Goal: Transaction & Acquisition: Register for event/course

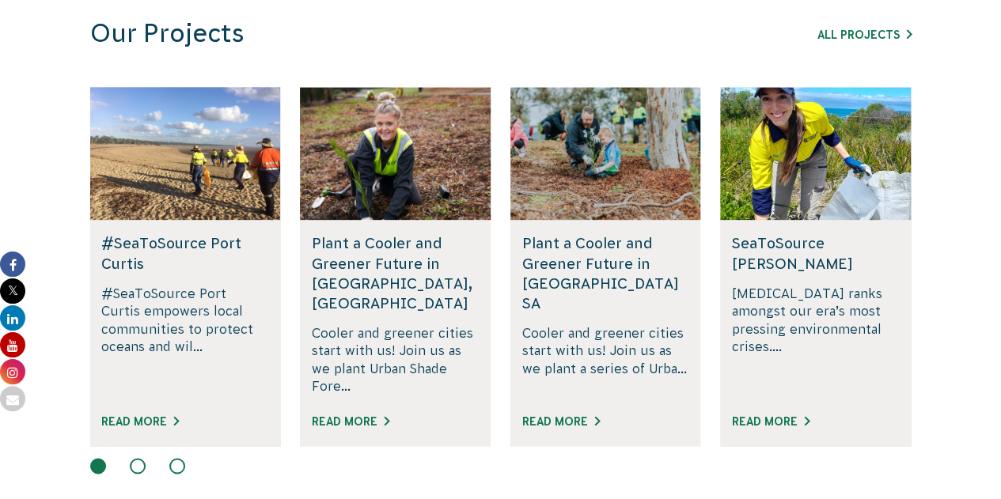
scroll to position [995, 0]
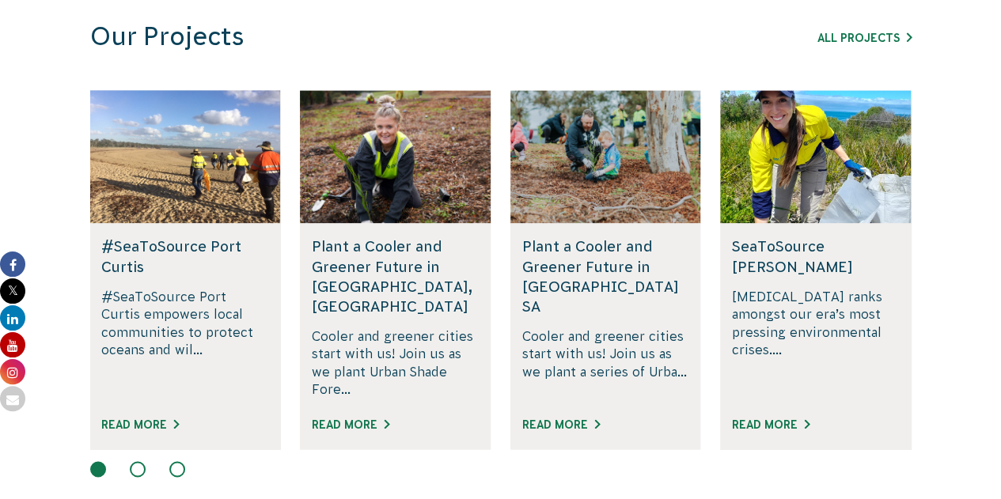
click at [134, 461] on button at bounding box center [138, 469] width 16 height 16
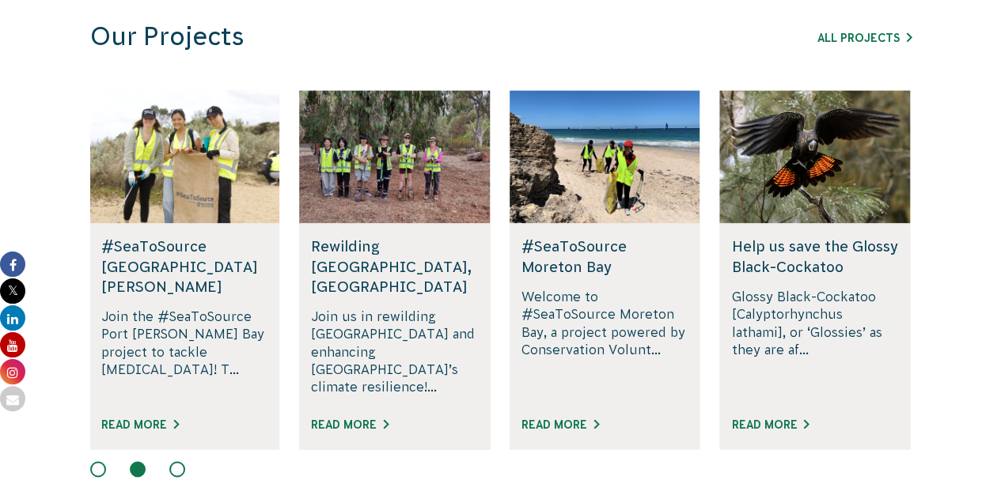
click at [180, 461] on button at bounding box center [177, 469] width 16 height 16
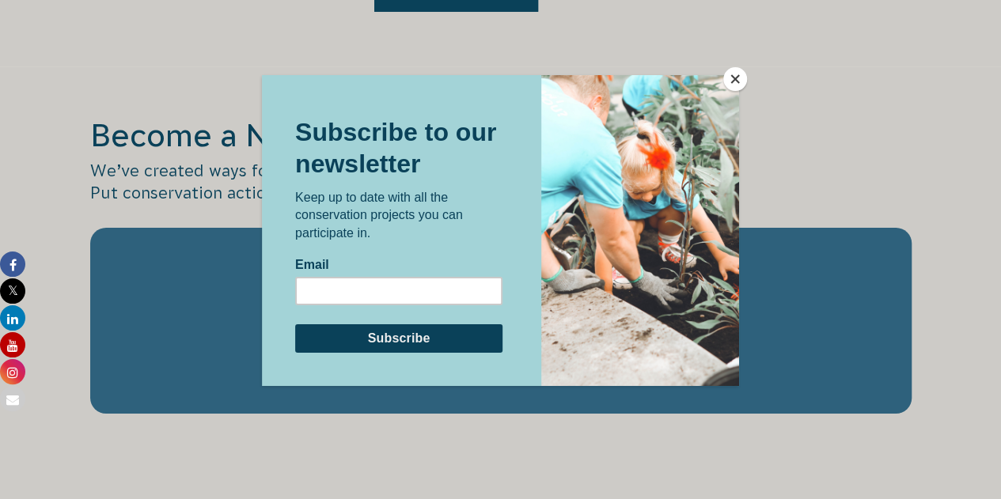
scroll to position [2616, 0]
click at [733, 75] on button "Close" at bounding box center [735, 79] width 24 height 24
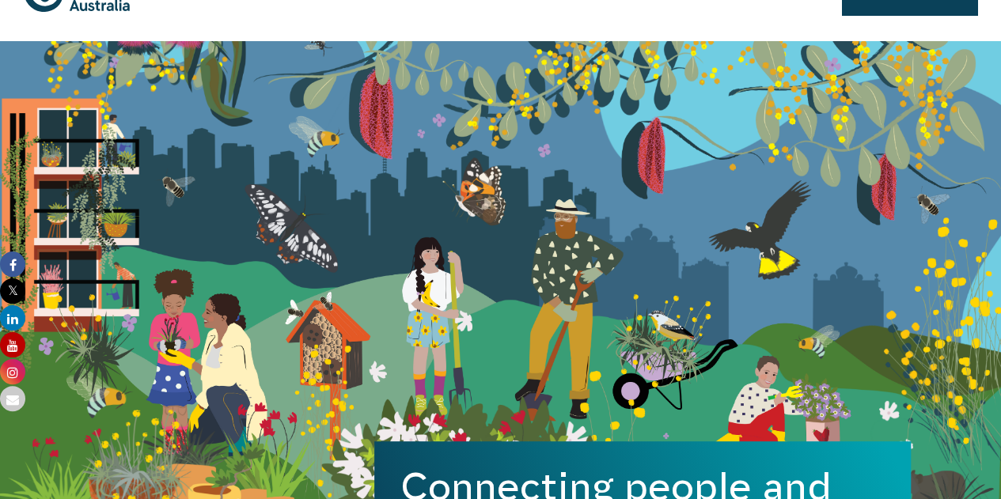
scroll to position [0, 0]
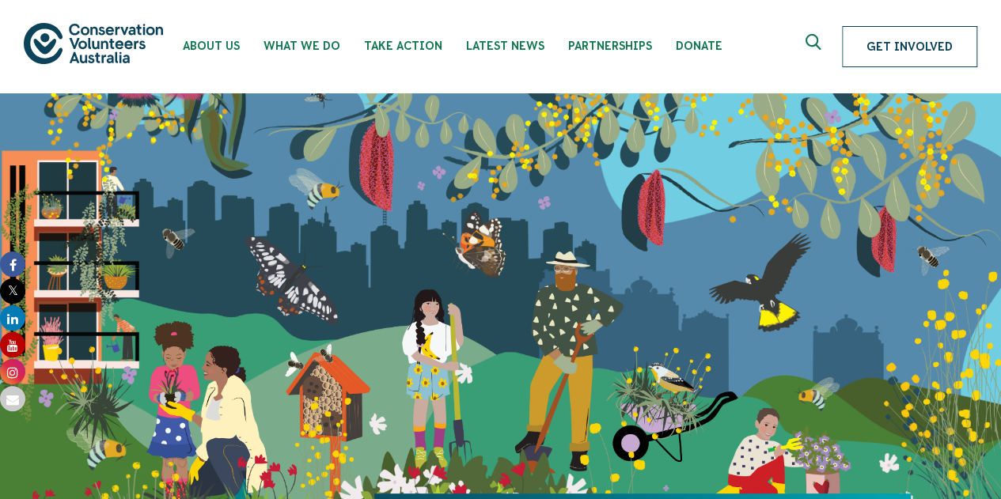
click at [896, 47] on link "Get Involved" at bounding box center [909, 46] width 135 height 41
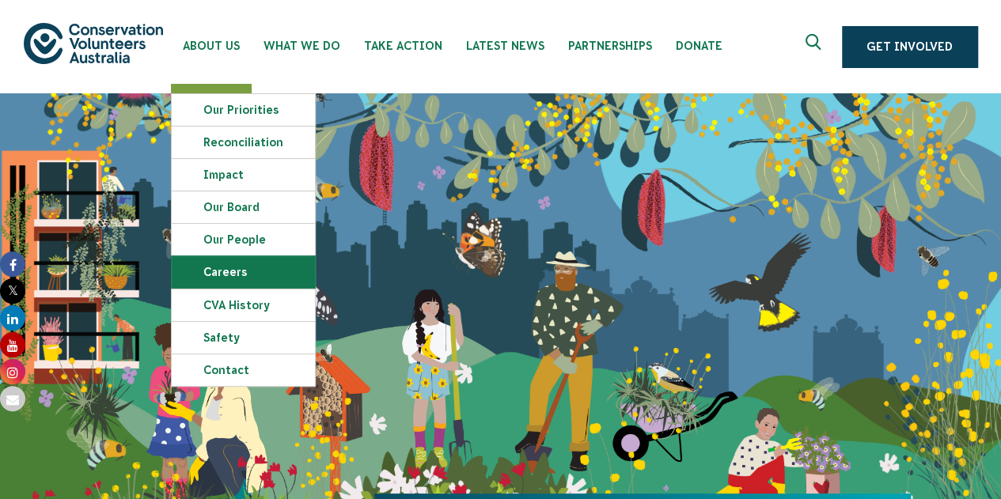
click at [248, 281] on link "Careers" at bounding box center [243, 272] width 143 height 32
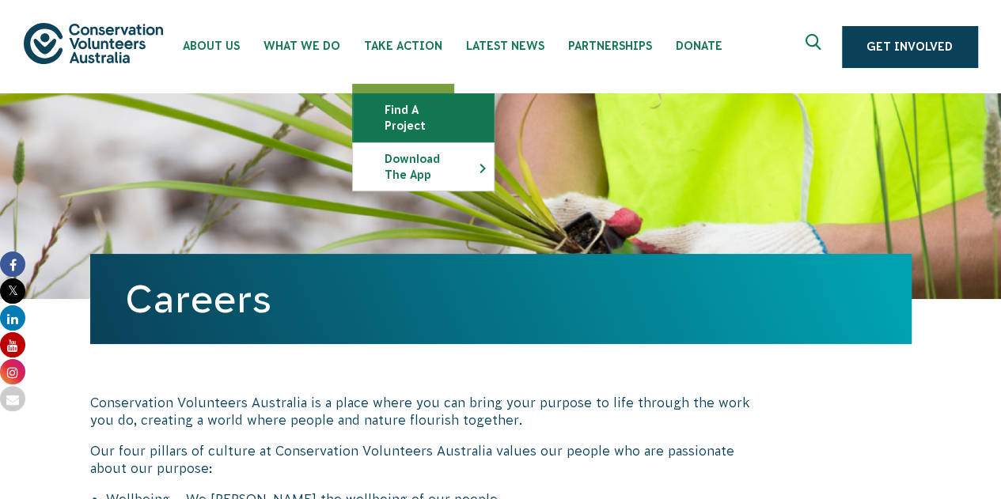
click at [403, 107] on link "Find a project" at bounding box center [423, 117] width 141 height 47
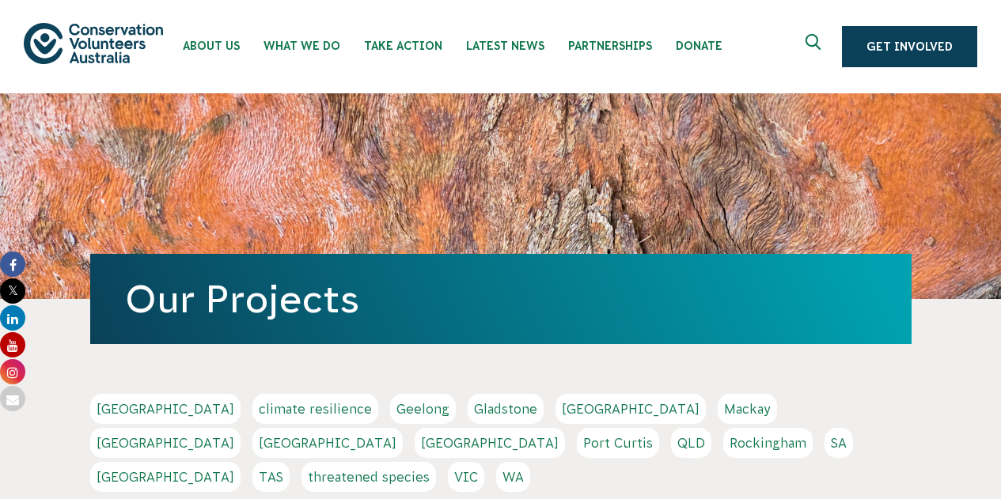
scroll to position [101, 0]
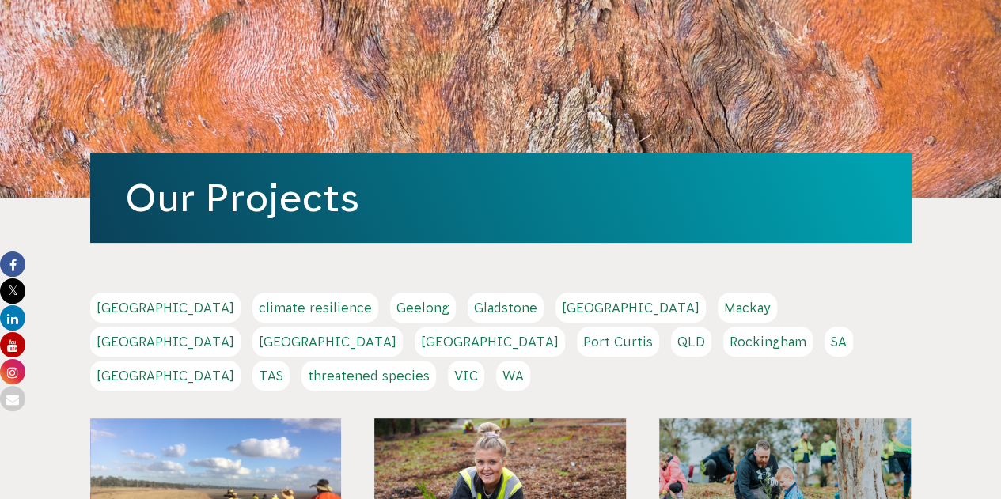
click at [290, 361] on link "TAS" at bounding box center [270, 376] width 37 height 30
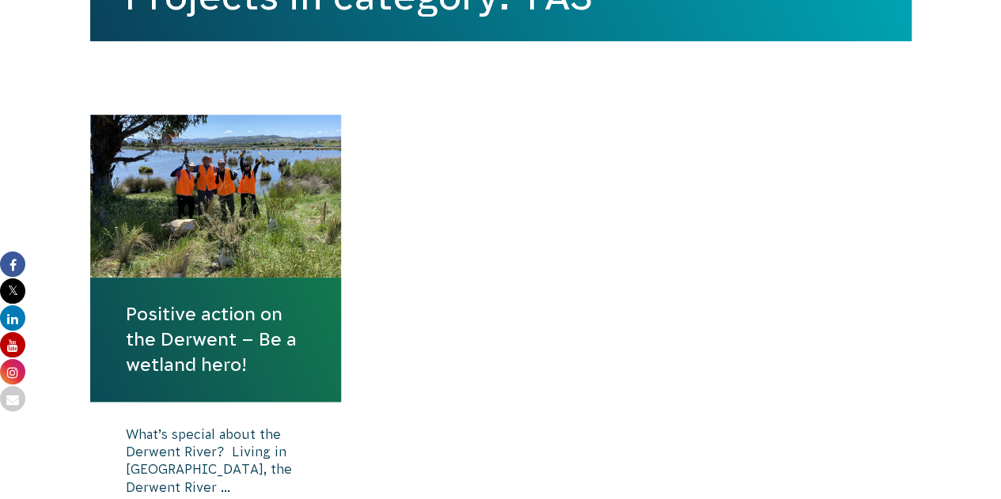
scroll to position [507, 0]
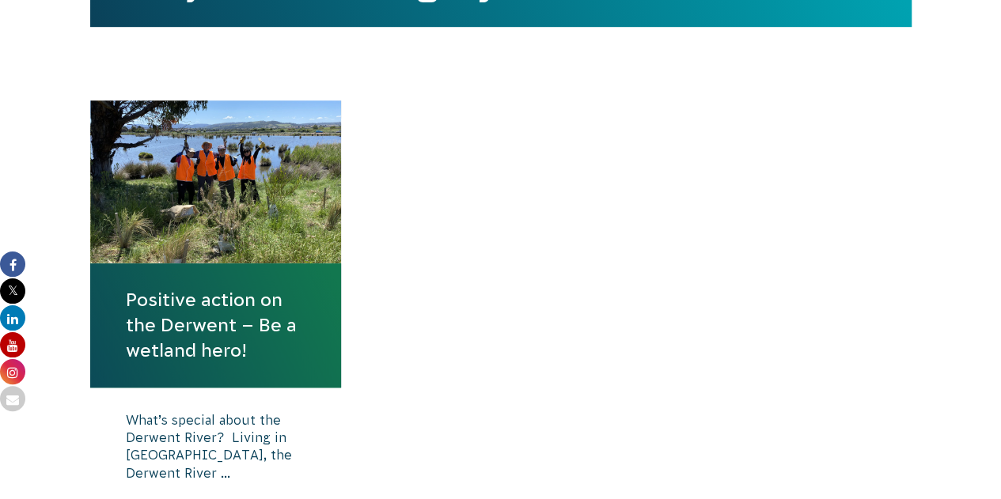
click at [243, 328] on link "Positive action on the Derwent – Be a wetland hero!" at bounding box center [216, 325] width 180 height 77
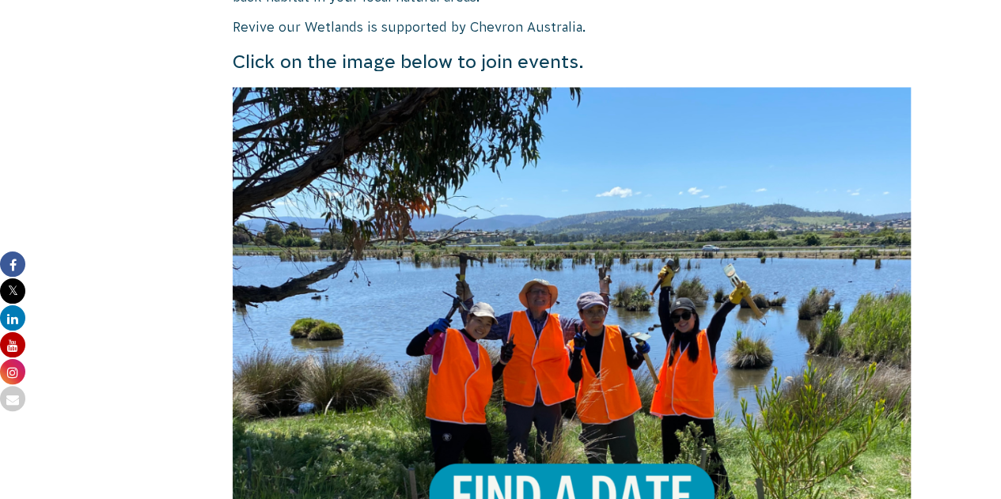
scroll to position [1625, 0]
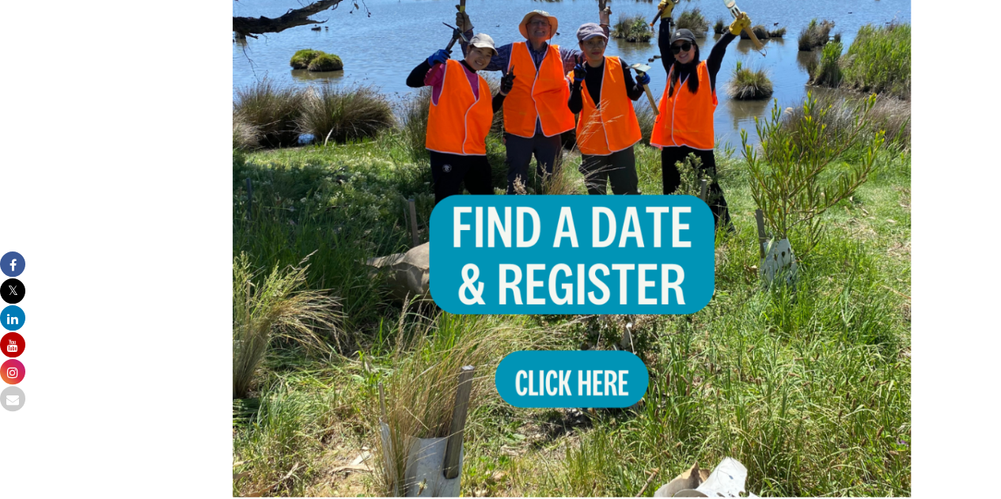
click at [584, 330] on img at bounding box center [572, 158] width 679 height 679
